Goal: Find specific page/section: Find specific page/section

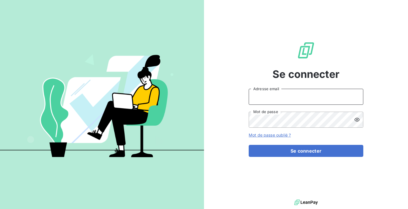
type input "[EMAIL_ADDRESS][DOMAIN_NAME]"
click at [306, 151] on button "Se connecter" at bounding box center [306, 151] width 115 height 12
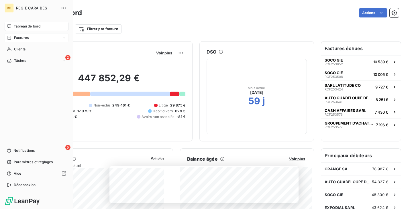
click at [11, 37] on icon at bounding box center [9, 38] width 5 height 5
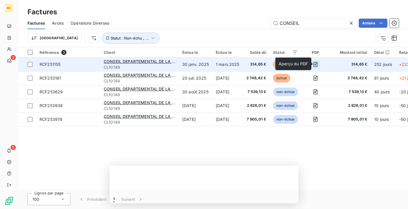
type input "CONSEIL"
click at [318, 63] on icon "button" at bounding box center [316, 65] width 6 height 6
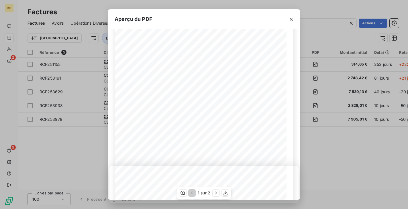
scroll to position [89, 0]
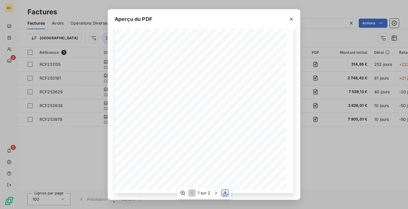
click at [227, 192] on icon "button" at bounding box center [226, 193] width 6 height 6
click at [291, 19] on icon "button" at bounding box center [292, 19] width 6 height 6
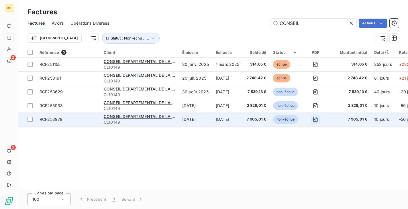
click at [318, 120] on icon "button" at bounding box center [316, 120] width 6 height 6
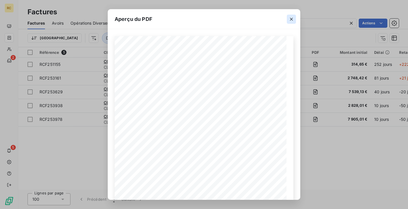
click at [293, 20] on icon "button" at bounding box center [292, 19] width 6 height 6
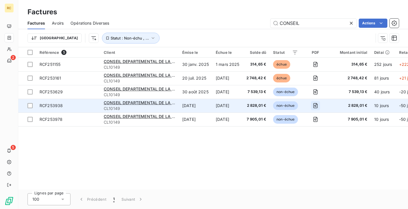
click at [316, 104] on button "button" at bounding box center [315, 105] width 9 height 9
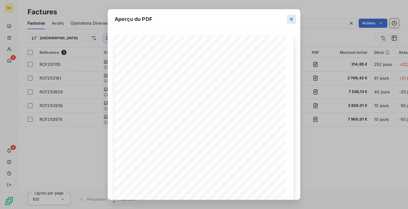
click at [290, 20] on icon "button" at bounding box center [292, 19] width 6 height 6
